Goal: Task Accomplishment & Management: Manage account settings

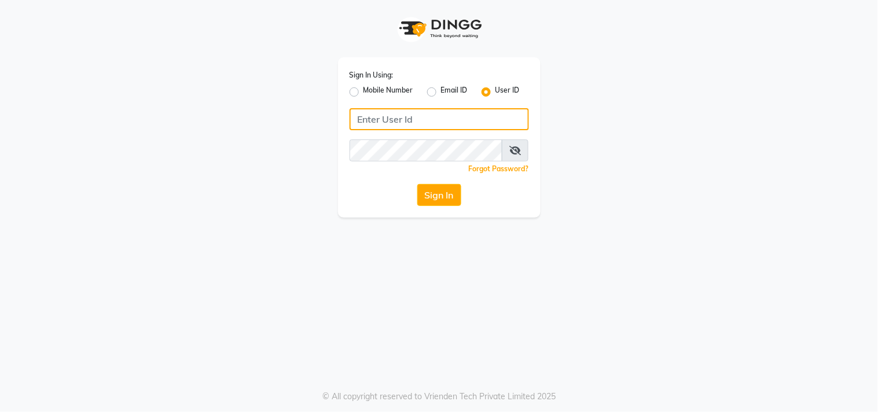
click at [419, 116] on input "Username" at bounding box center [438, 119] width 179 height 22
click at [435, 319] on div "Sign In Using: Mobile Number Email ID User ID Remember me Forgot Password? Sign…" at bounding box center [439, 206] width 878 height 412
click at [396, 128] on input "Username" at bounding box center [438, 119] width 179 height 22
type input "Hionhair"
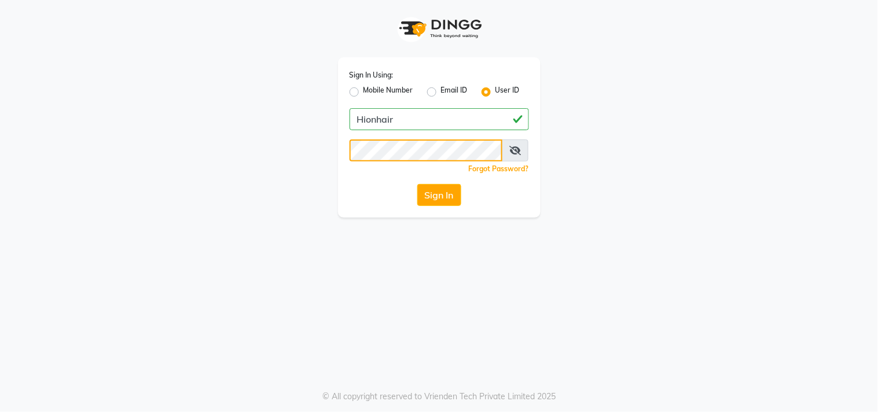
click at [417, 184] on button "Sign In" at bounding box center [439, 195] width 44 height 22
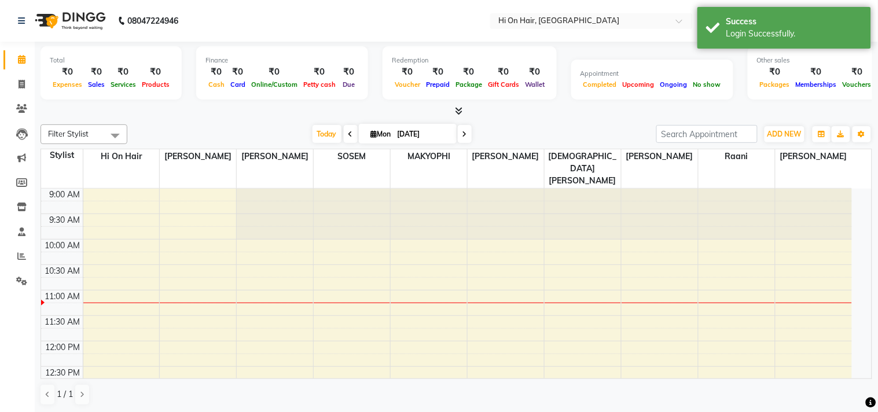
select select "en"
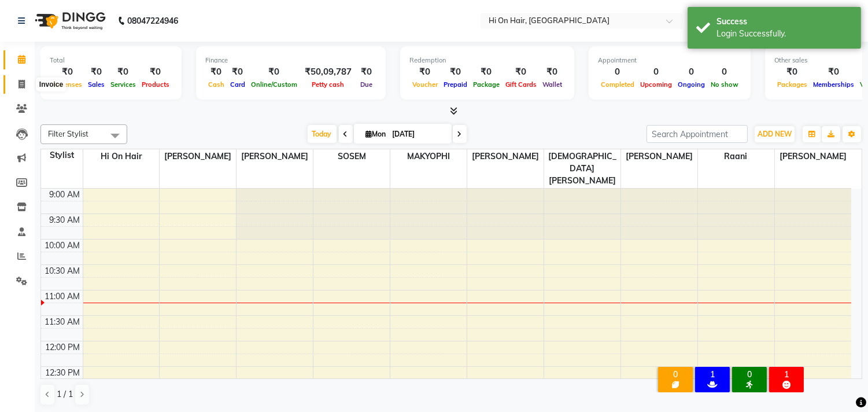
click at [21, 88] on icon at bounding box center [22, 84] width 6 height 9
select select "service"
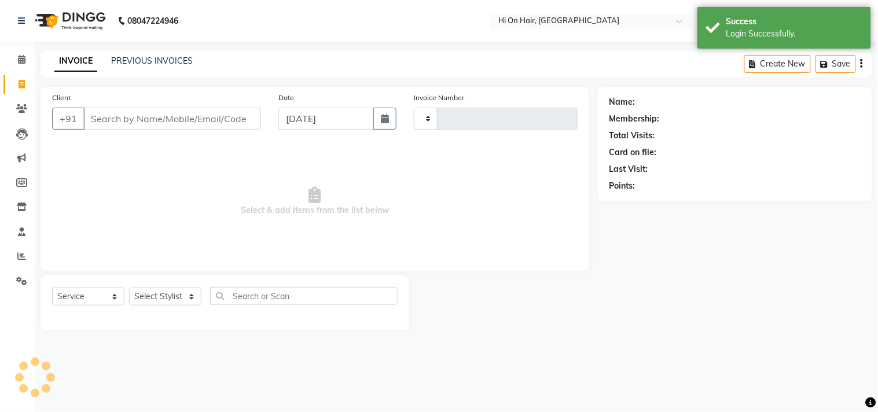
type input "1830"
select select "535"
click at [181, 61] on link "PREVIOUS INVOICES" at bounding box center [152, 61] width 82 height 10
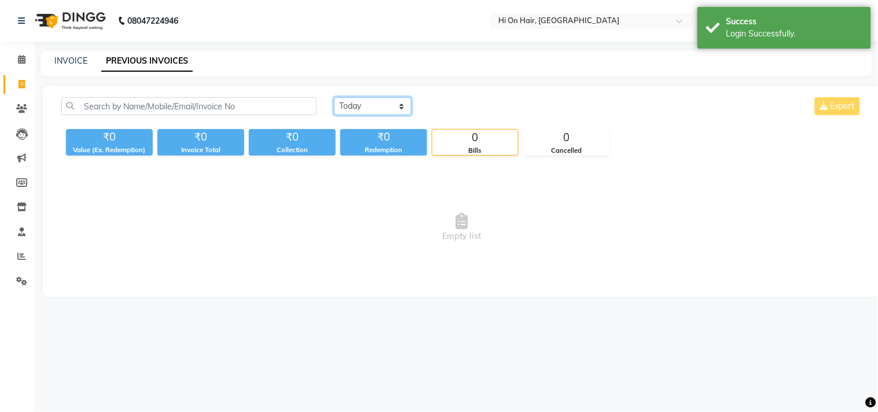
click at [388, 105] on select "Today Yesterday Custom Range" at bounding box center [373, 106] width 78 height 18
select select "yesterday"
click at [334, 97] on select "Today Yesterday Custom Range" at bounding box center [373, 106] width 78 height 18
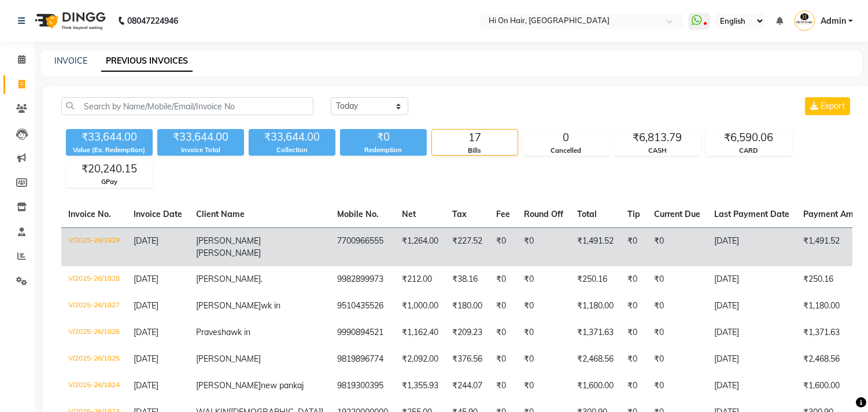
click at [395, 250] on td "₹1,264.00" at bounding box center [420, 246] width 50 height 39
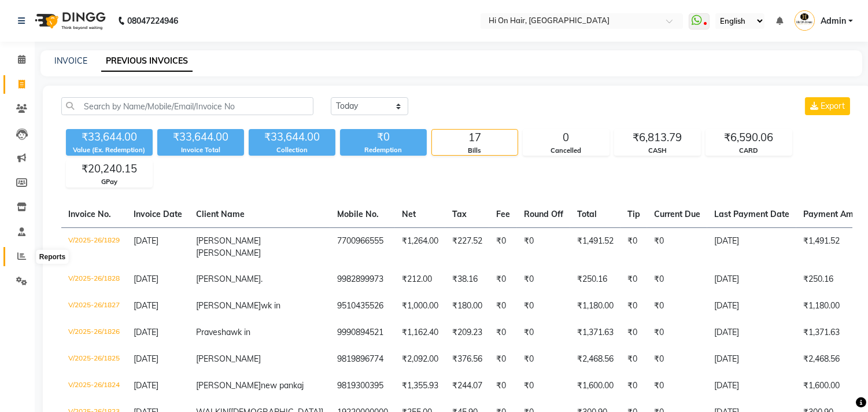
click at [21, 257] on icon at bounding box center [21, 256] width 9 height 9
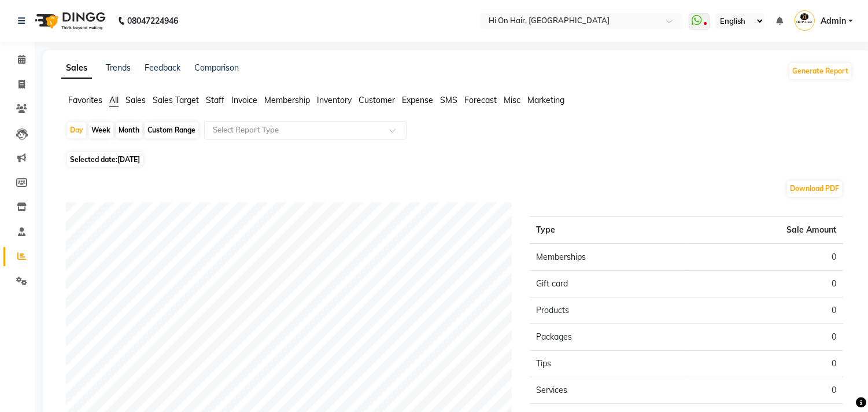
click at [128, 125] on div "Month" at bounding box center [129, 130] width 27 height 16
select select "9"
select select "2025"
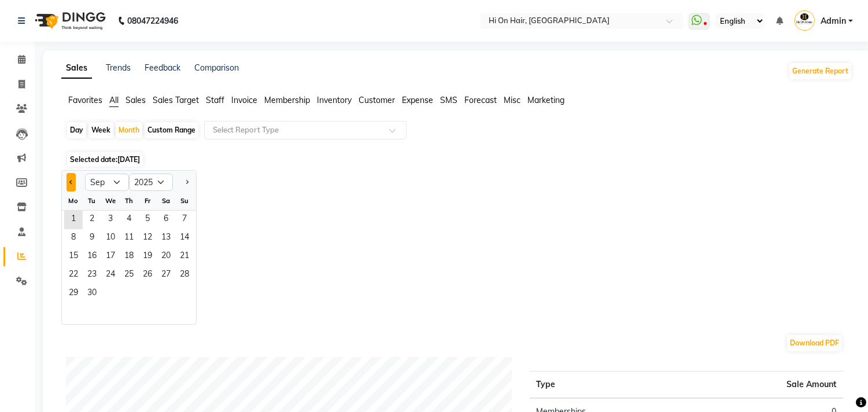
click at [75, 186] on button "Previous month" at bounding box center [71, 182] width 9 height 19
select select "8"
click at [147, 216] on span "1" at bounding box center [147, 220] width 19 height 19
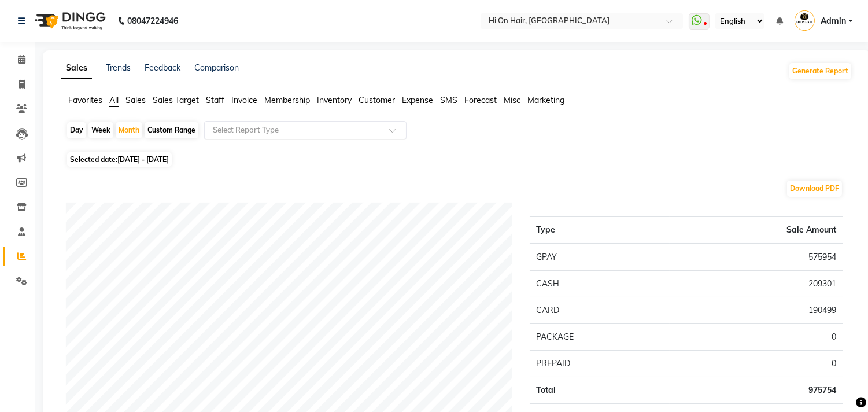
click at [226, 135] on input "text" at bounding box center [294, 130] width 167 height 12
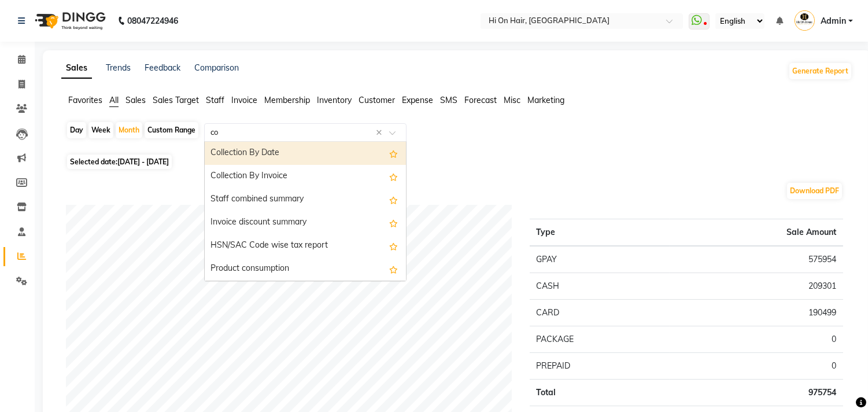
type input "com"
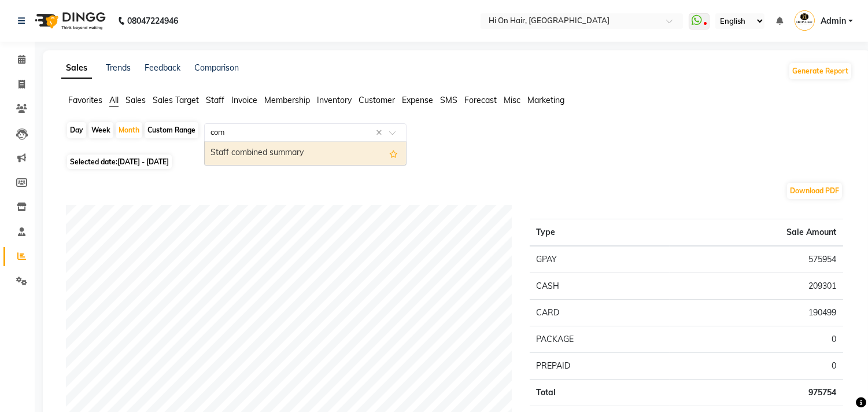
click at [230, 160] on div "Staff combined summary" at bounding box center [305, 153] width 201 height 23
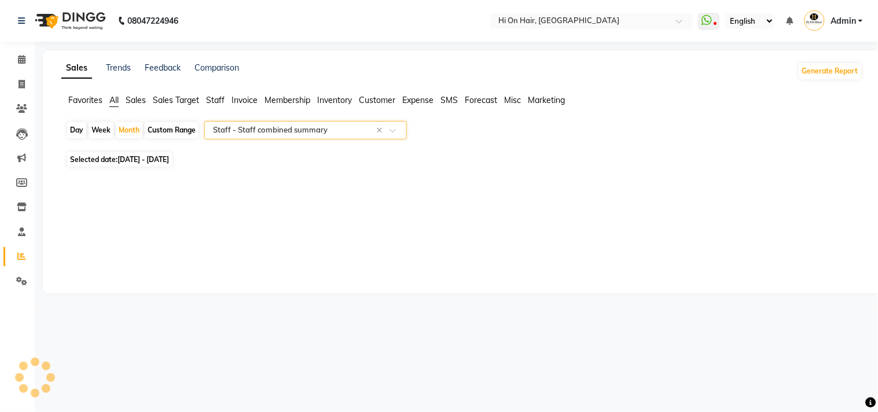
select select "full_report"
select select "csv"
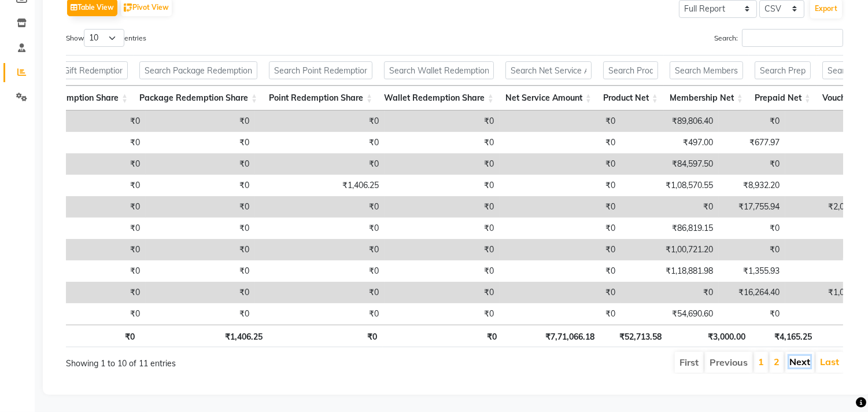
click at [805, 362] on link "Next" at bounding box center [800, 362] width 21 height 12
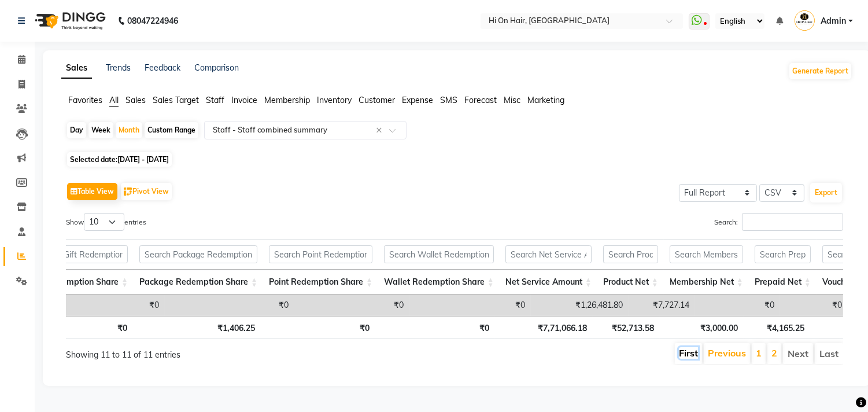
click at [687, 351] on link "First" at bounding box center [688, 353] width 19 height 12
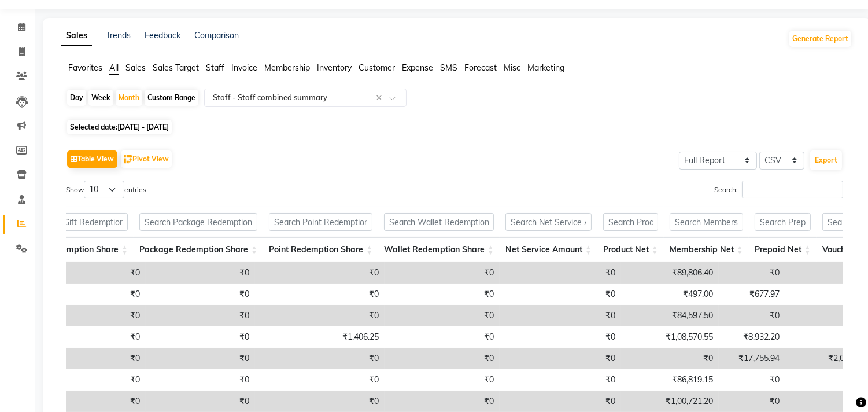
scroll to position [0, 0]
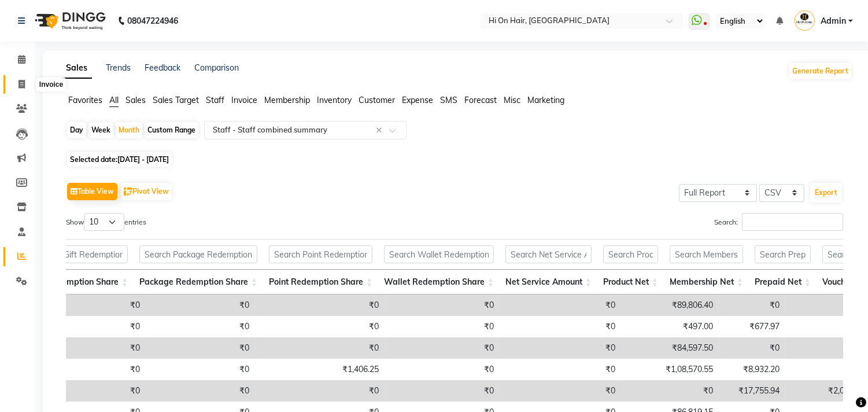
click at [21, 80] on icon at bounding box center [22, 84] width 6 height 9
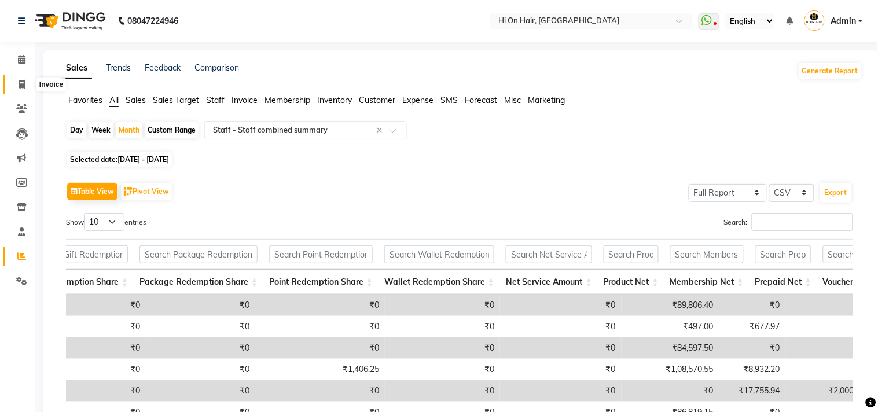
select select "535"
select select "service"
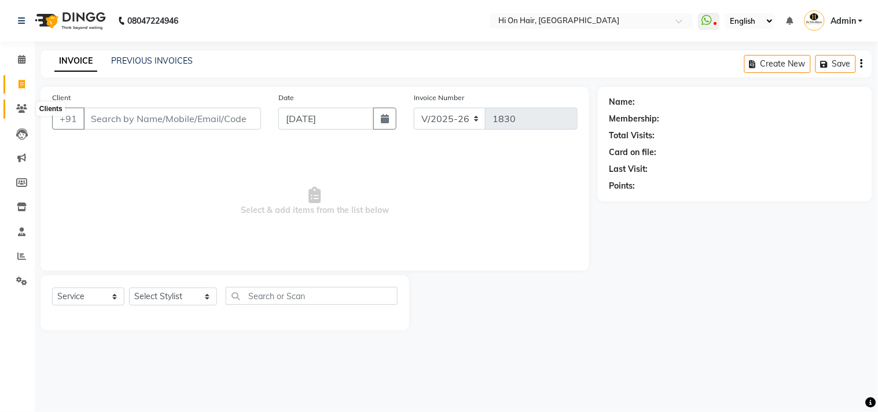
click at [19, 103] on span at bounding box center [22, 108] width 20 height 13
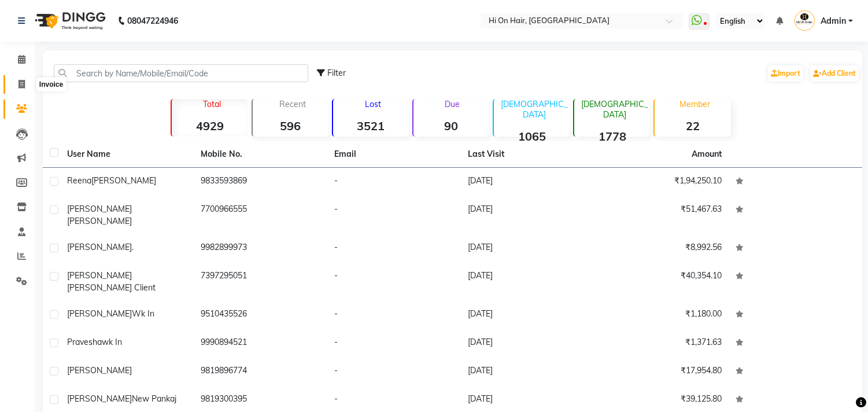
click at [16, 83] on span at bounding box center [22, 84] width 20 height 13
select select "535"
select select "service"
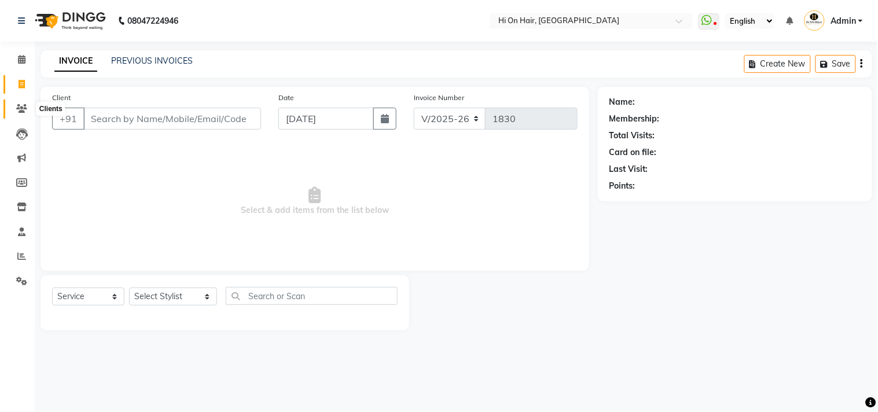
click at [19, 107] on icon at bounding box center [21, 108] width 11 height 9
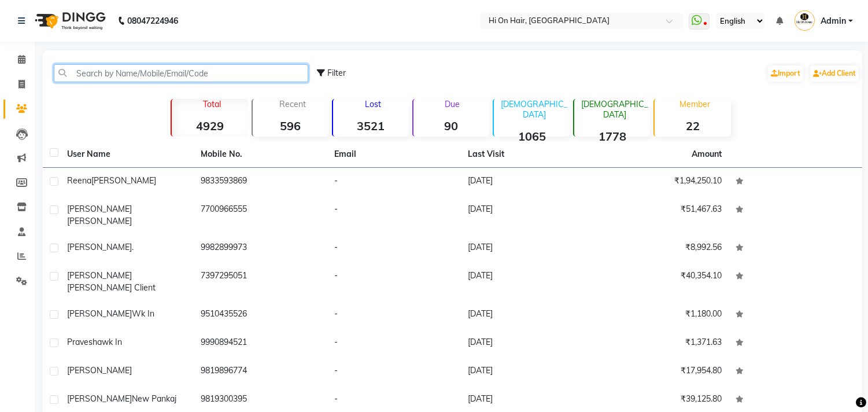
click at [112, 73] on input "text" at bounding box center [181, 73] width 255 height 18
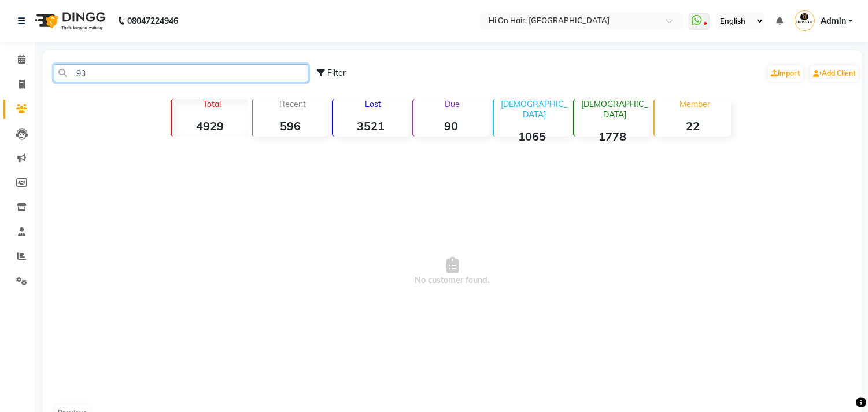
type input "9"
